Goal: Task Accomplishment & Management: Manage account settings

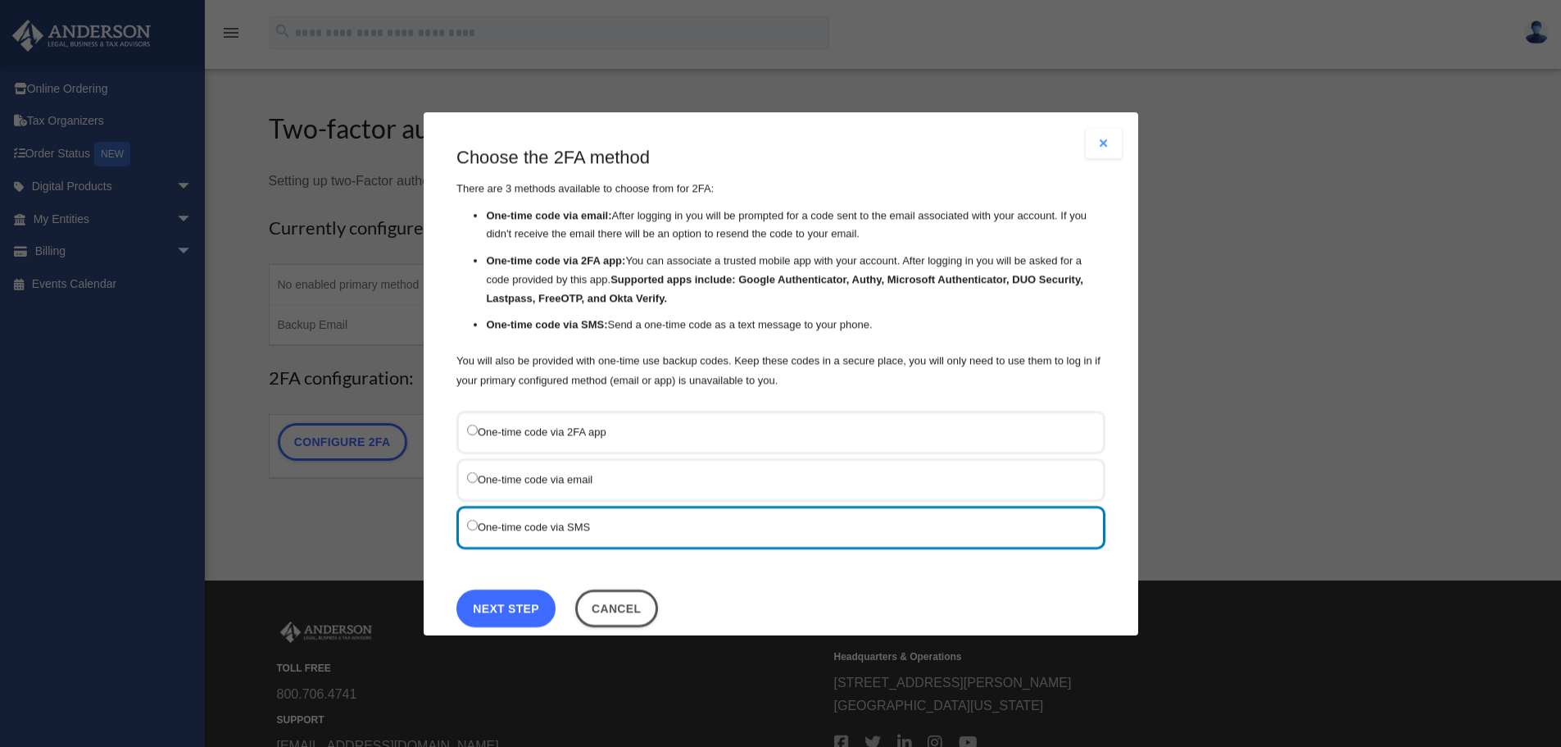
click at [506, 607] on link "Next Step" at bounding box center [506, 608] width 99 height 38
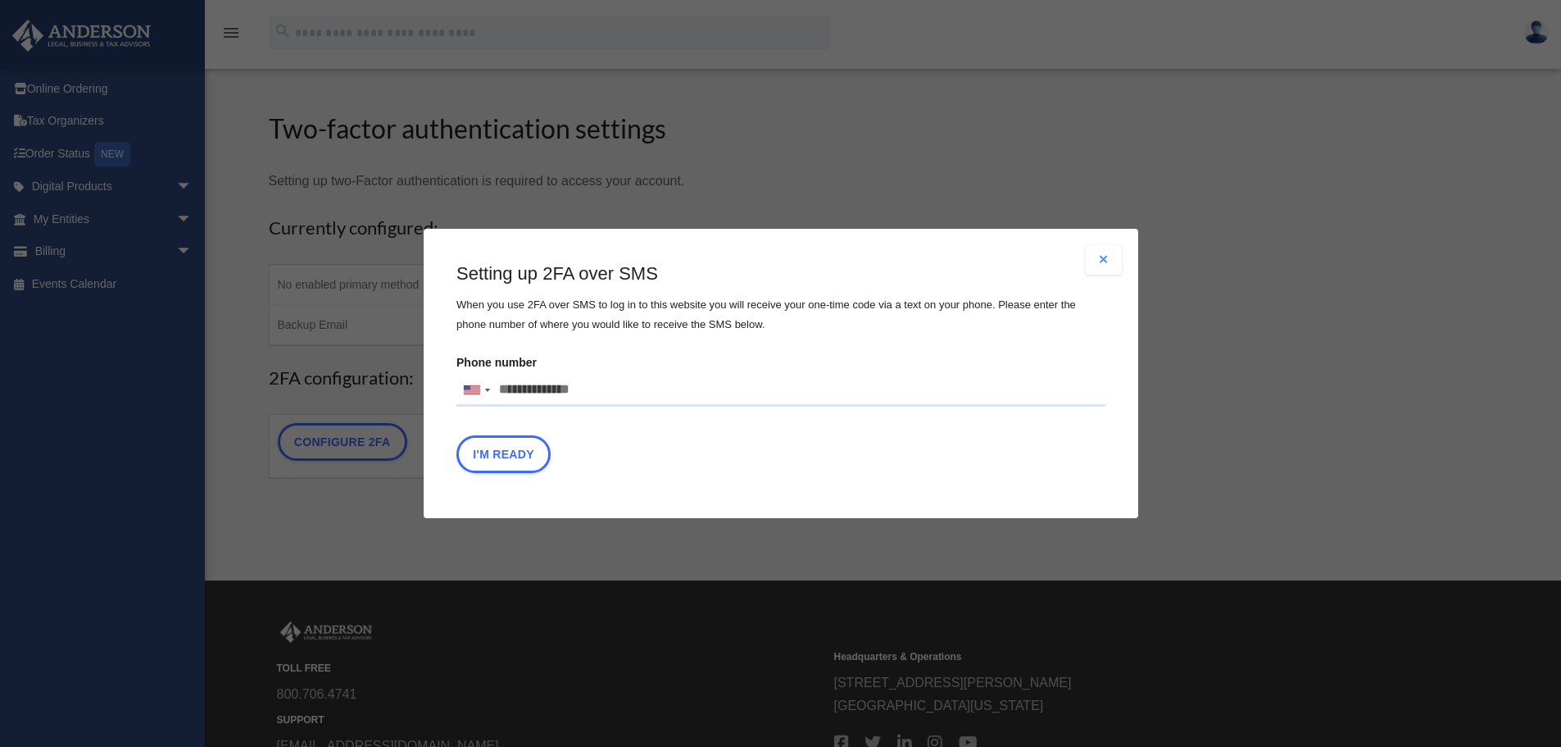
click at [513, 389] on input "Phone number United States +1 United Kingdom +44 Afghanistan (‫افغانستان‬‎) +93…" at bounding box center [781, 390] width 649 height 33
type input "**********"
click at [516, 457] on button "I'm Ready" at bounding box center [504, 454] width 94 height 38
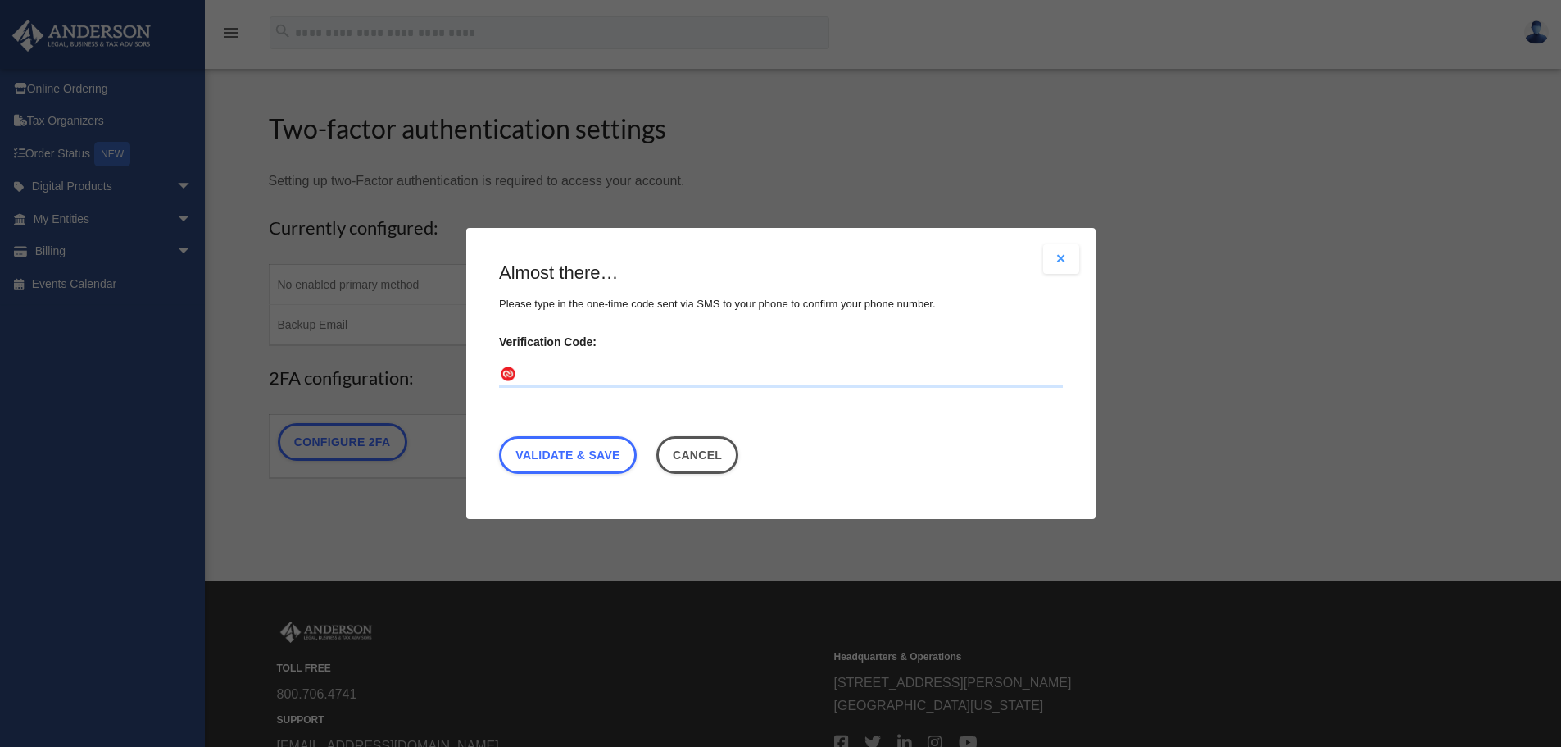
click at [572, 371] on input "Verification Code:" at bounding box center [781, 374] width 564 height 26
type input "******"
click at [570, 457] on link "Validate & Save" at bounding box center [568, 455] width 138 height 38
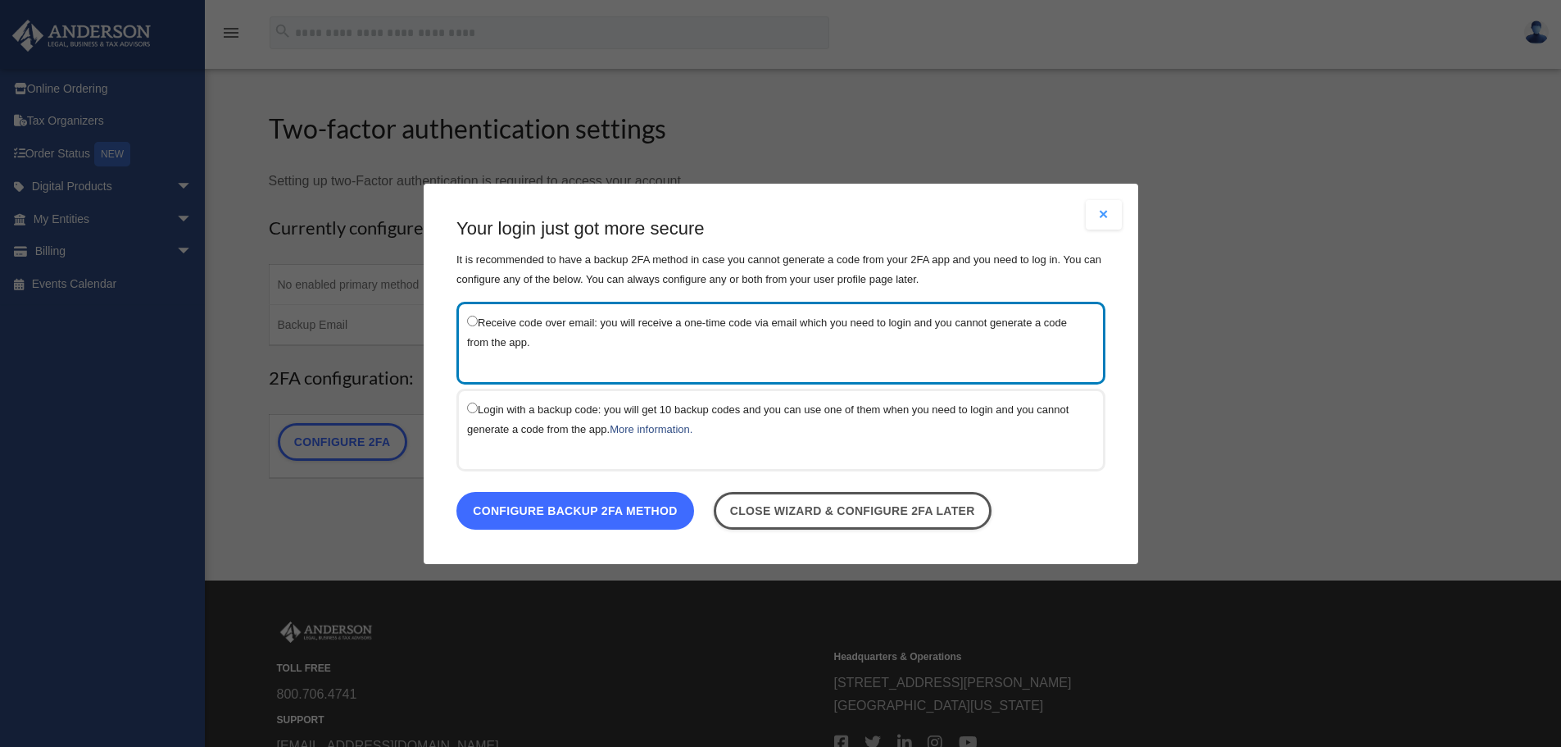
click at [610, 515] on link "Configure backup 2FA method" at bounding box center [576, 510] width 238 height 38
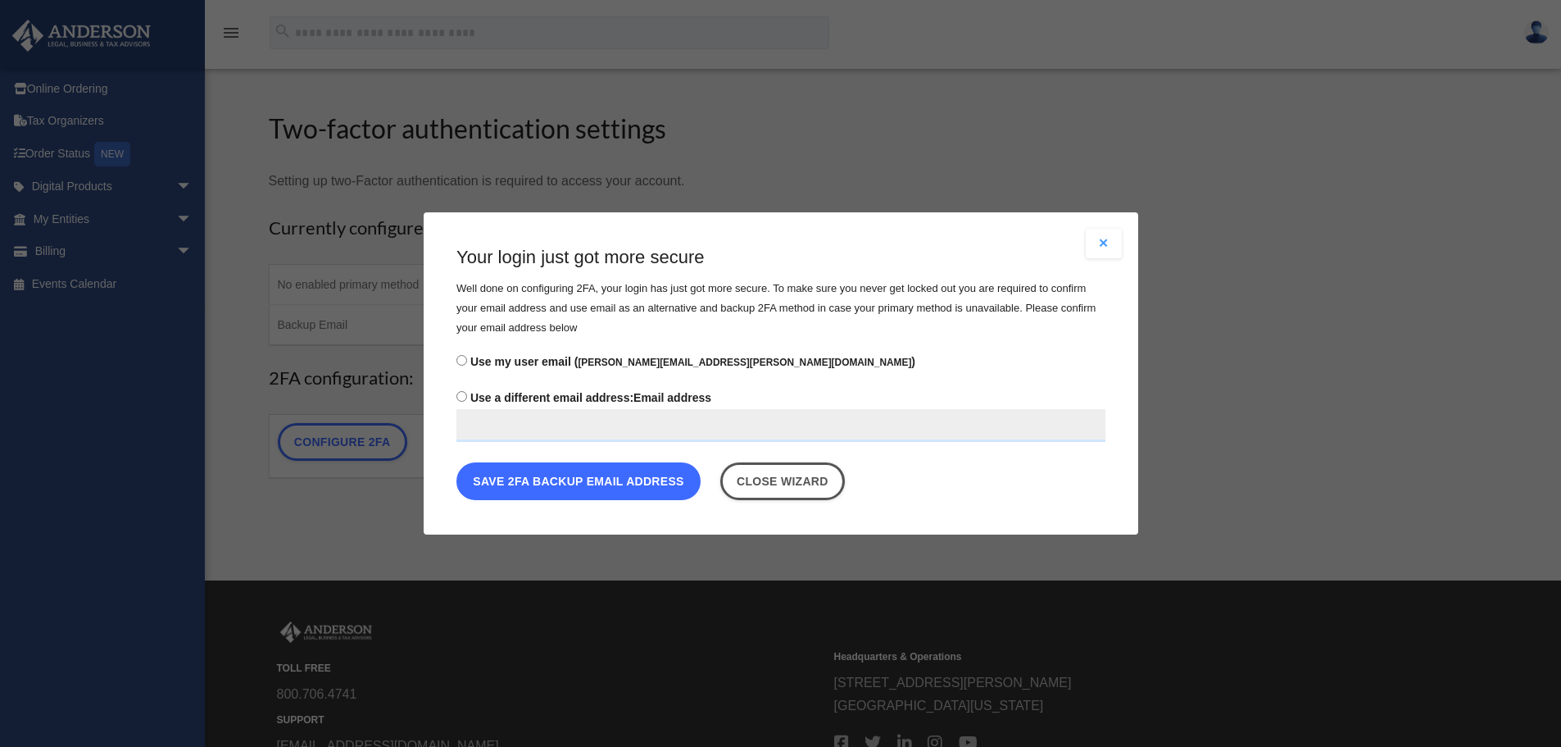
click at [613, 479] on button "Save 2FA backup email address" at bounding box center [579, 481] width 244 height 38
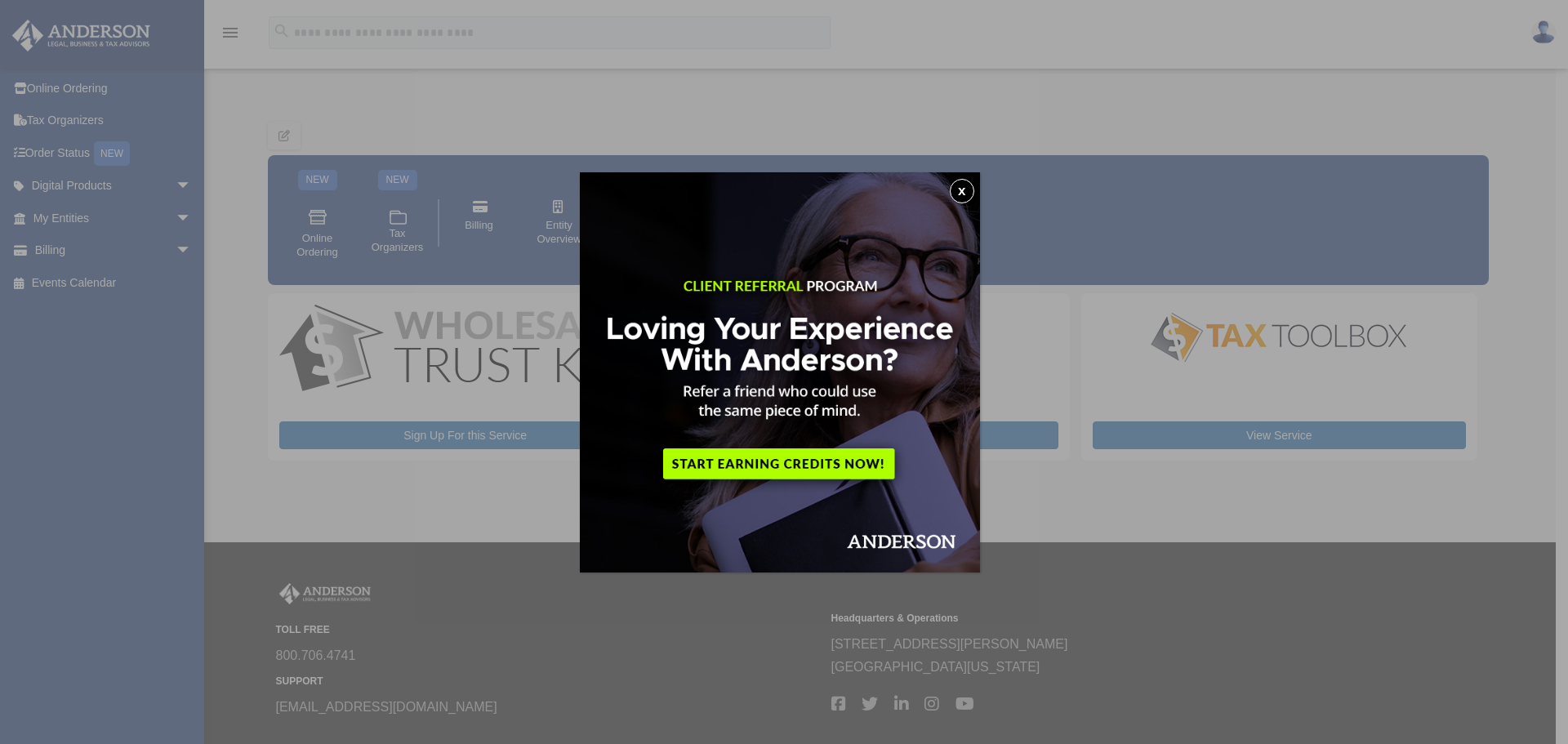
click at [1145, 104] on div "x" at bounding box center [784, 372] width 1568 height 744
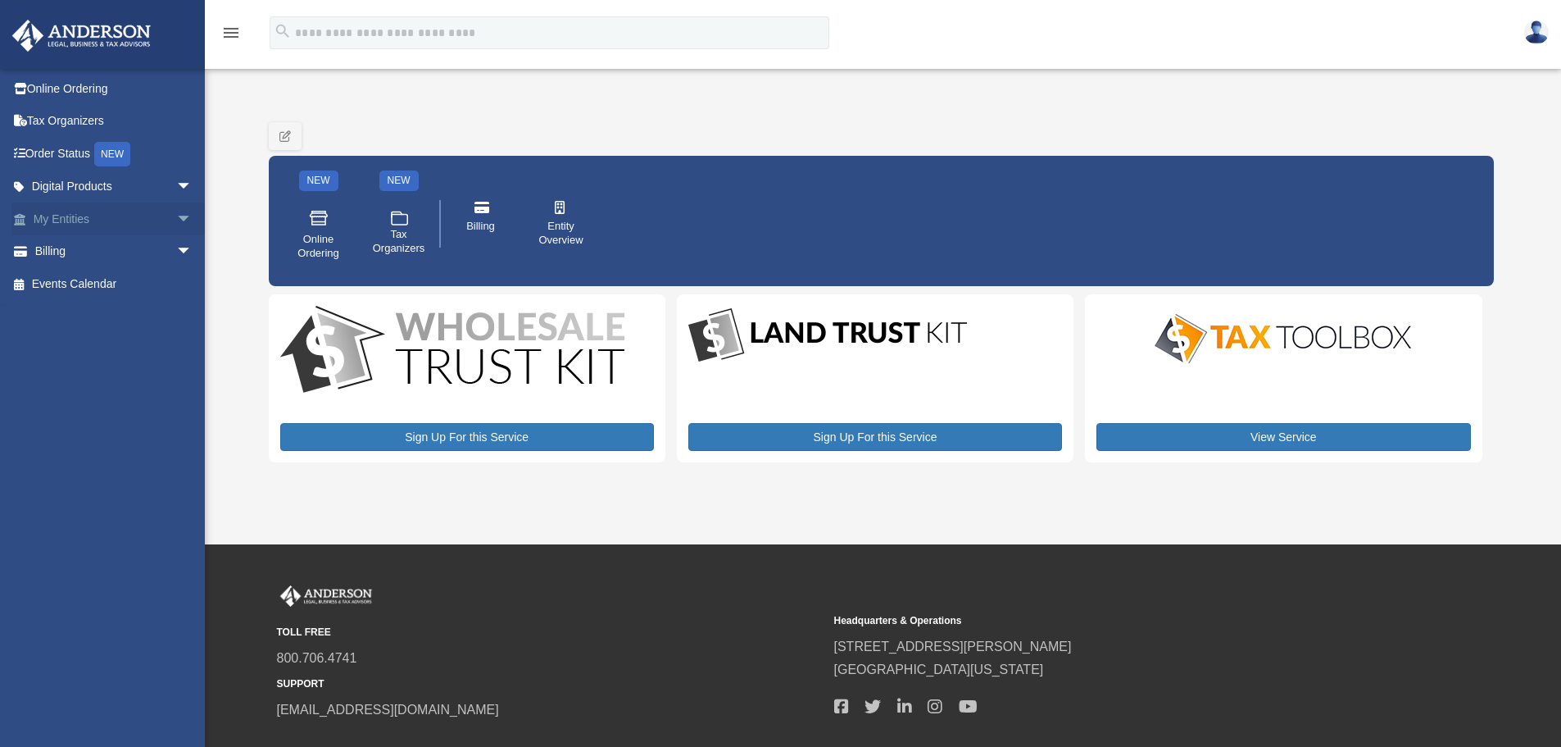
click at [66, 217] on link "My Entities arrow_drop_down" at bounding box center [114, 218] width 206 height 33
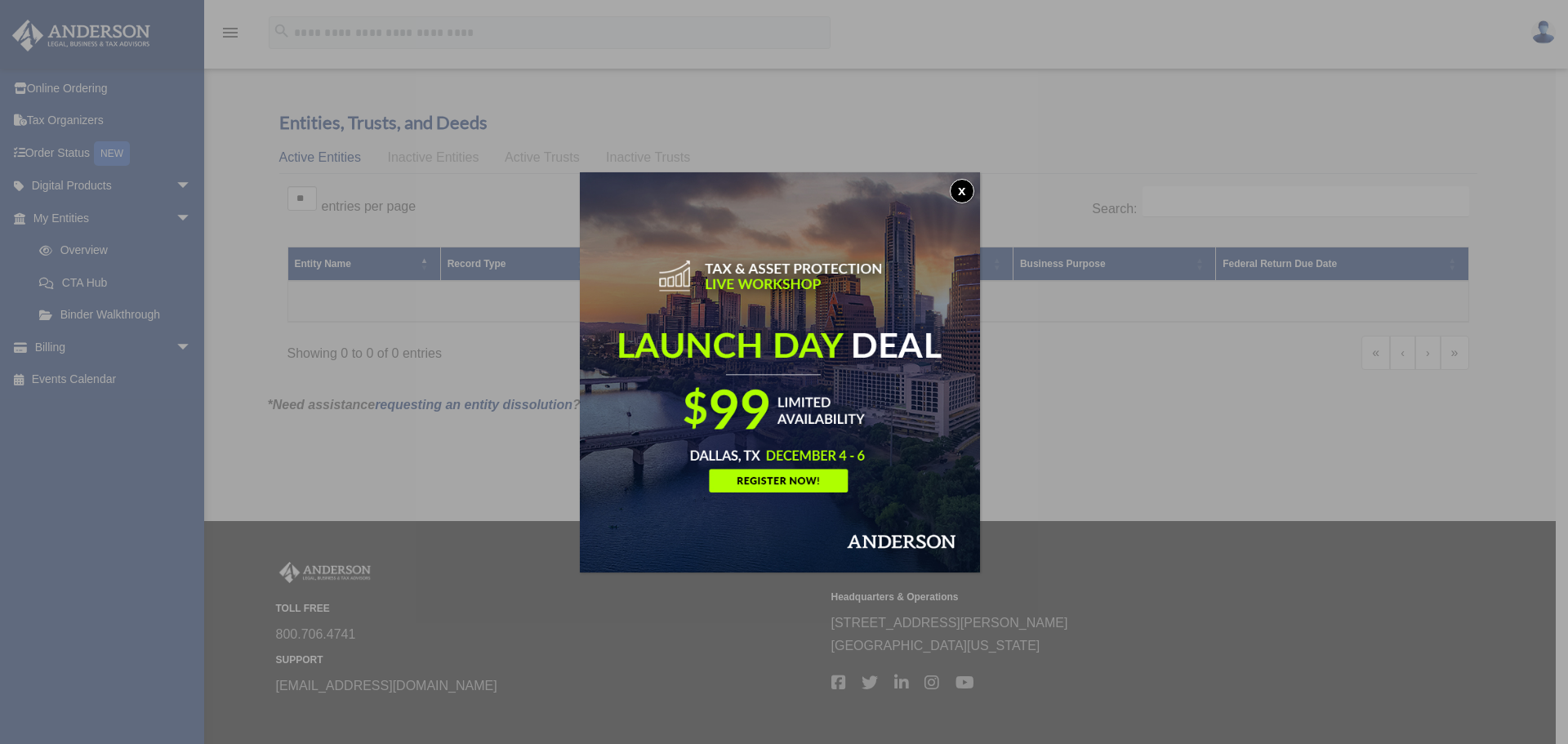
click at [964, 189] on button "x" at bounding box center [961, 191] width 25 height 25
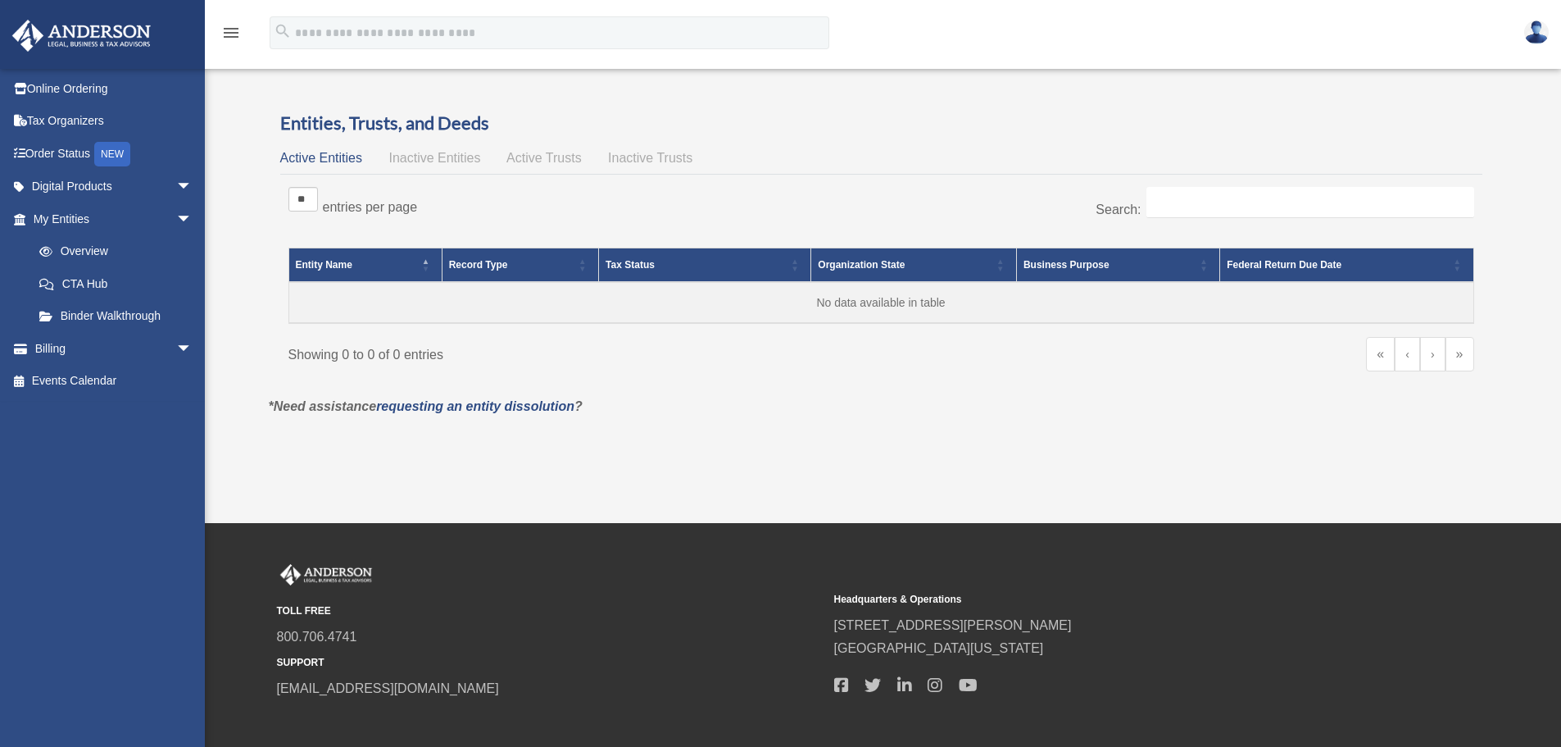
click at [1538, 29] on img at bounding box center [1537, 32] width 25 height 24
click at [1449, 28] on div "menu search Site Menu add scott.t.niles@gmail.com Reset Password Logout" at bounding box center [780, 40] width 1537 height 56
